Goal: Navigation & Orientation: Find specific page/section

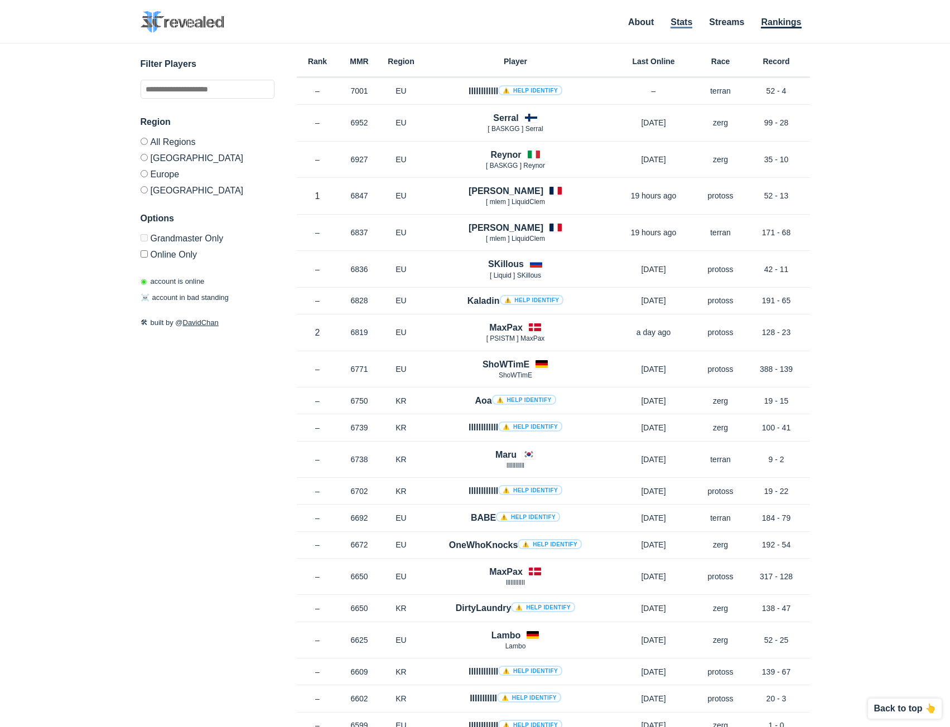
click at [675, 22] on link "Stats" at bounding box center [681, 22] width 22 height 11
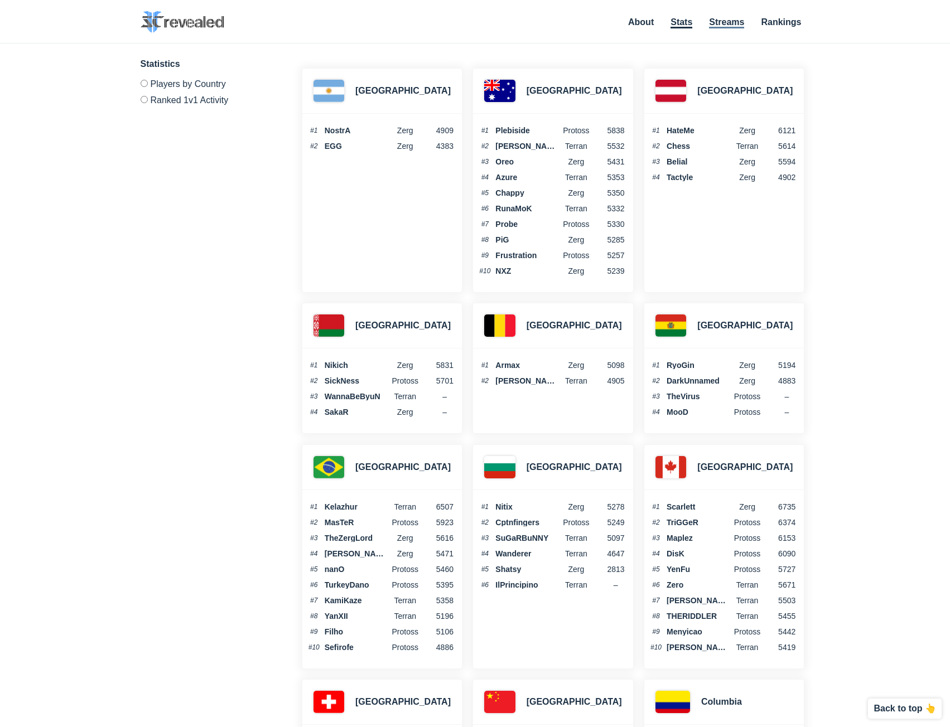
click at [726, 21] on link "Streams" at bounding box center [726, 22] width 35 height 11
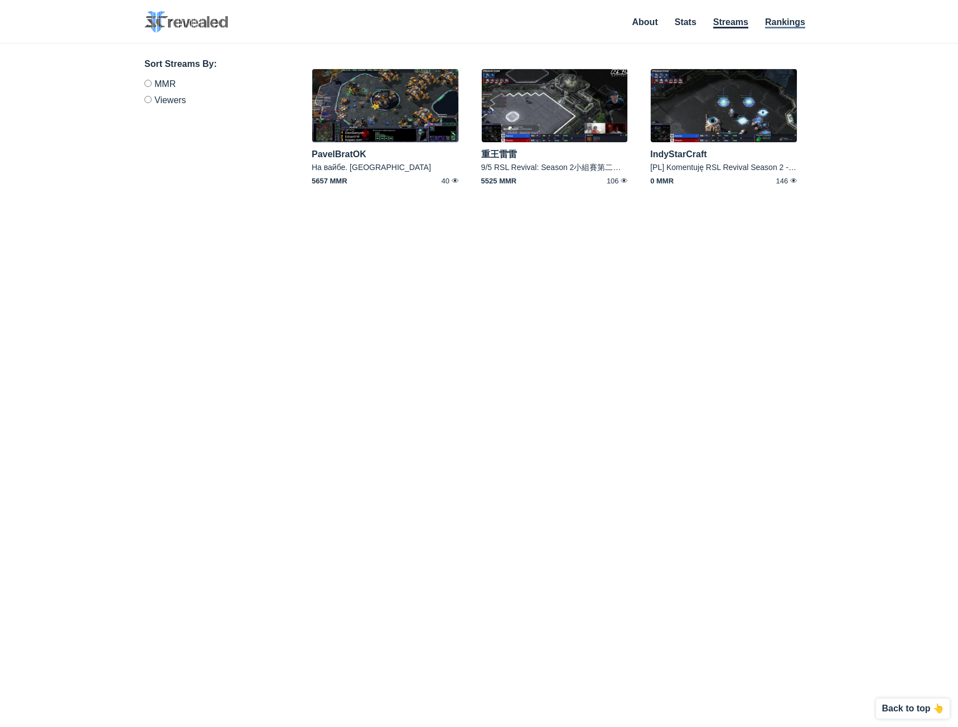
click at [779, 24] on link "Rankings" at bounding box center [785, 22] width 40 height 11
